Goal: Task Accomplishment & Management: Use online tool/utility

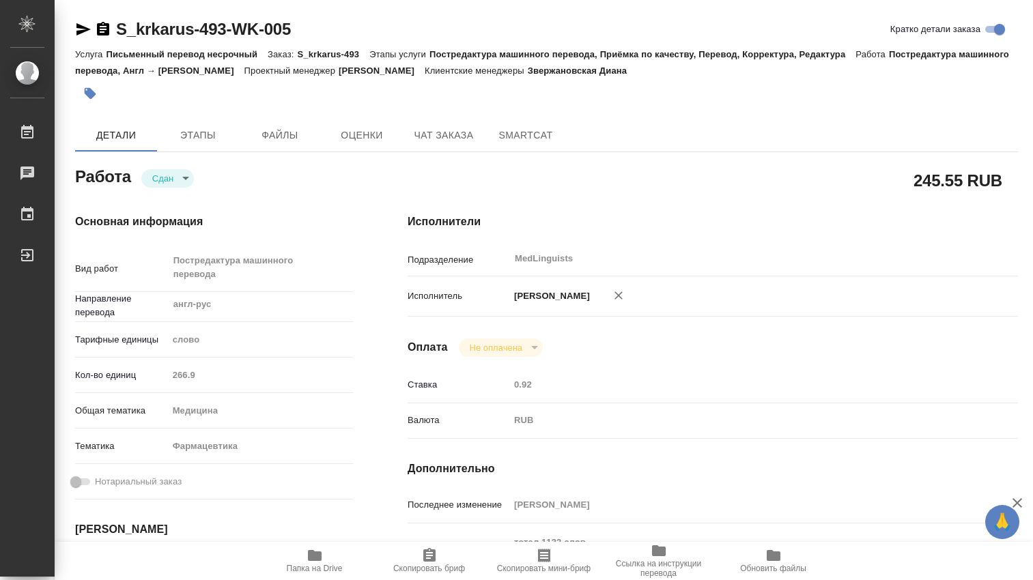
click at [155, 376] on div "Кол-во единиц 266.9" at bounding box center [214, 375] width 278 height 24
type textarea "x"
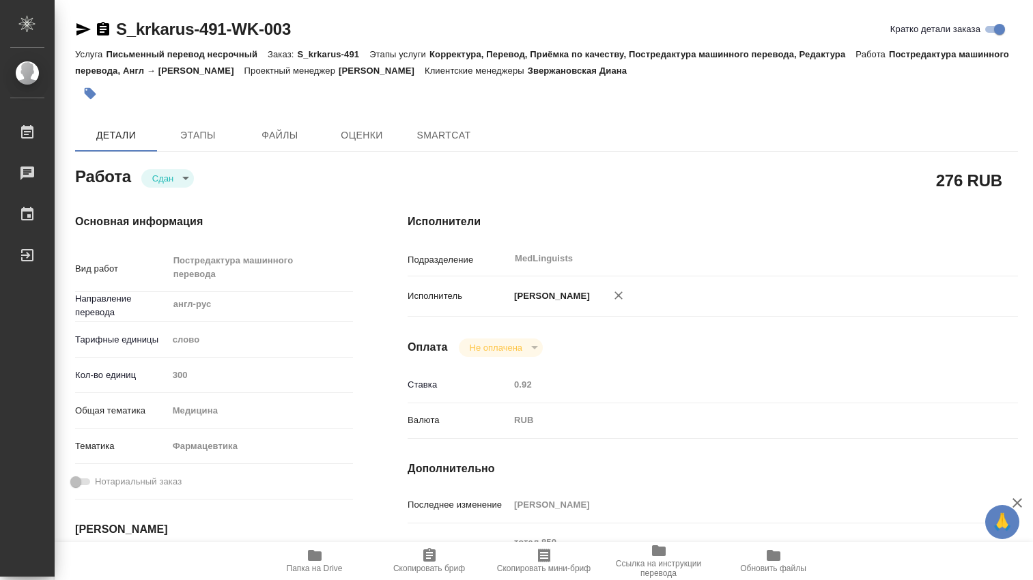
type textarea "x"
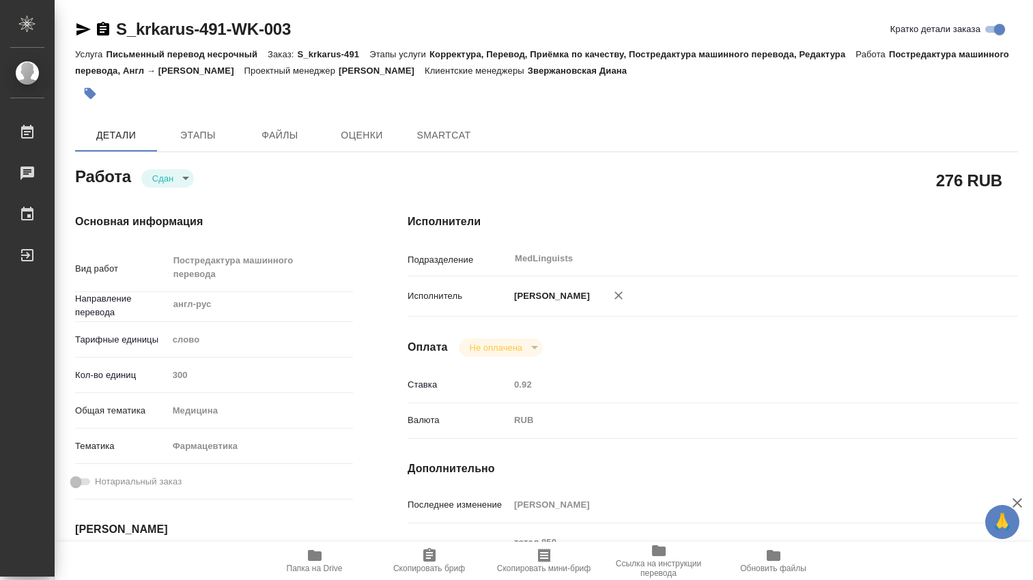
type textarea "x"
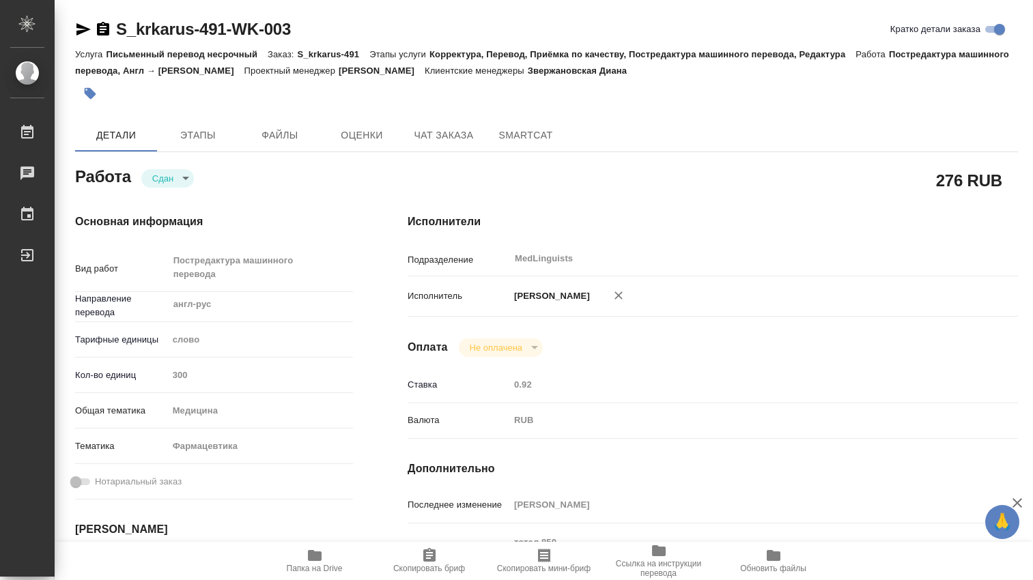
type textarea "x"
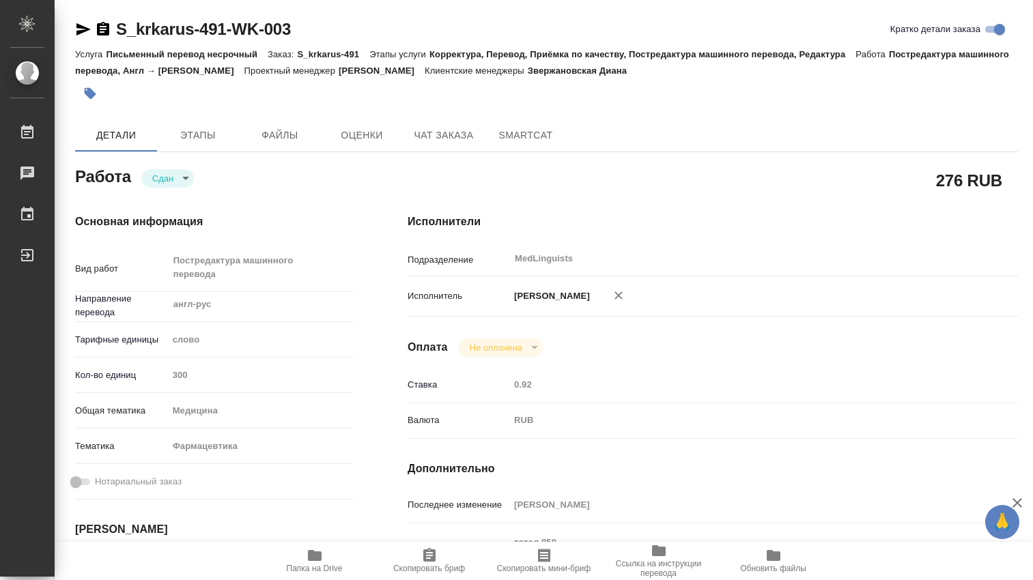
type textarea "x"
